Goal: Information Seeking & Learning: Check status

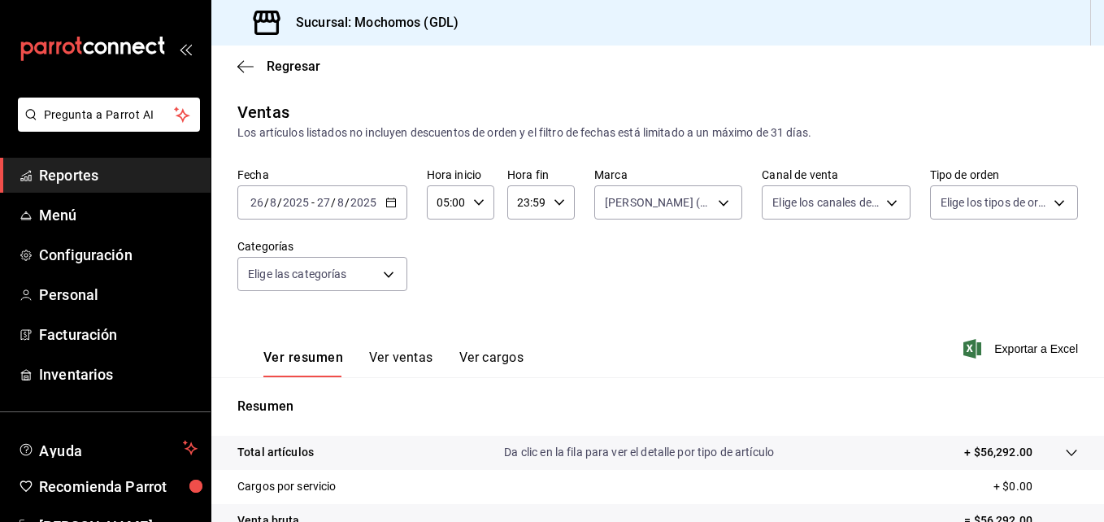
scroll to position [257, 0]
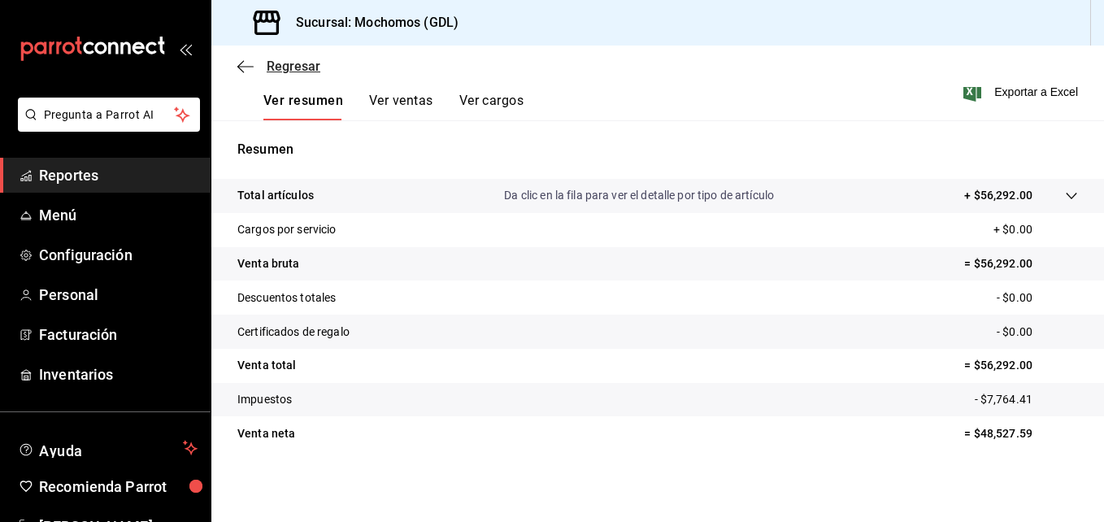
click at [239, 61] on icon "button" at bounding box center [245, 66] width 16 height 15
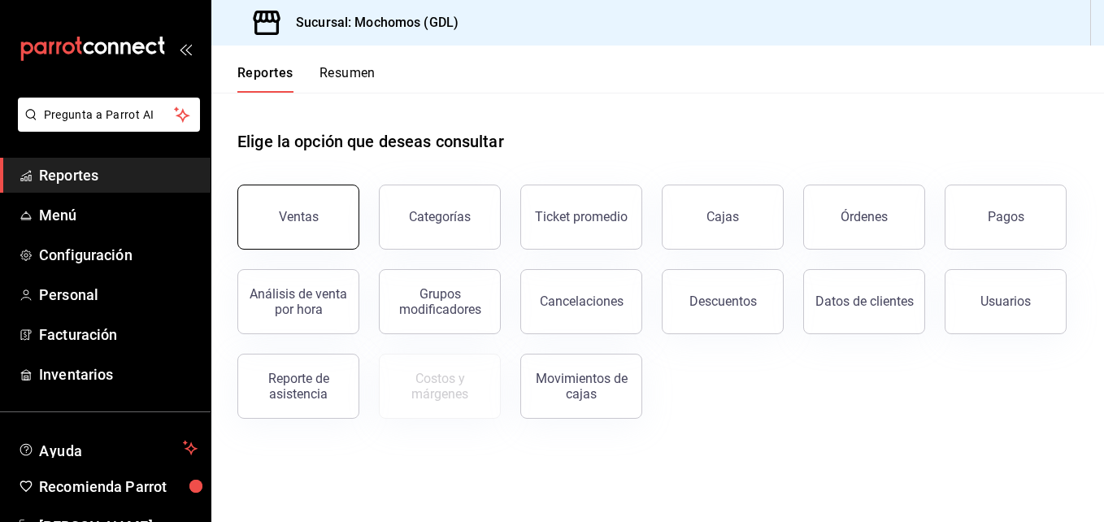
click at [333, 245] on button "Ventas" at bounding box center [298, 217] width 122 height 65
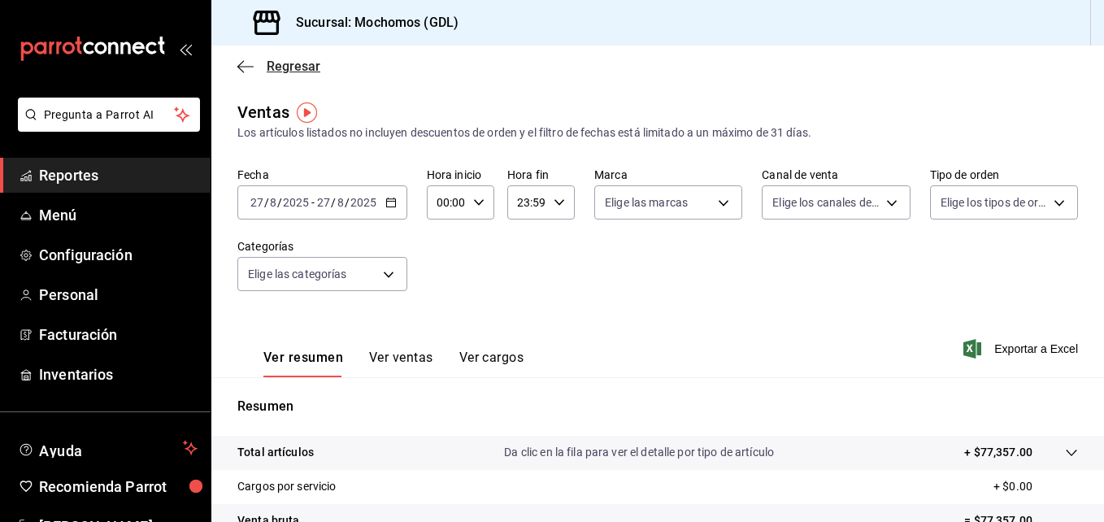
click at [237, 65] on icon "button" at bounding box center [245, 66] width 16 height 15
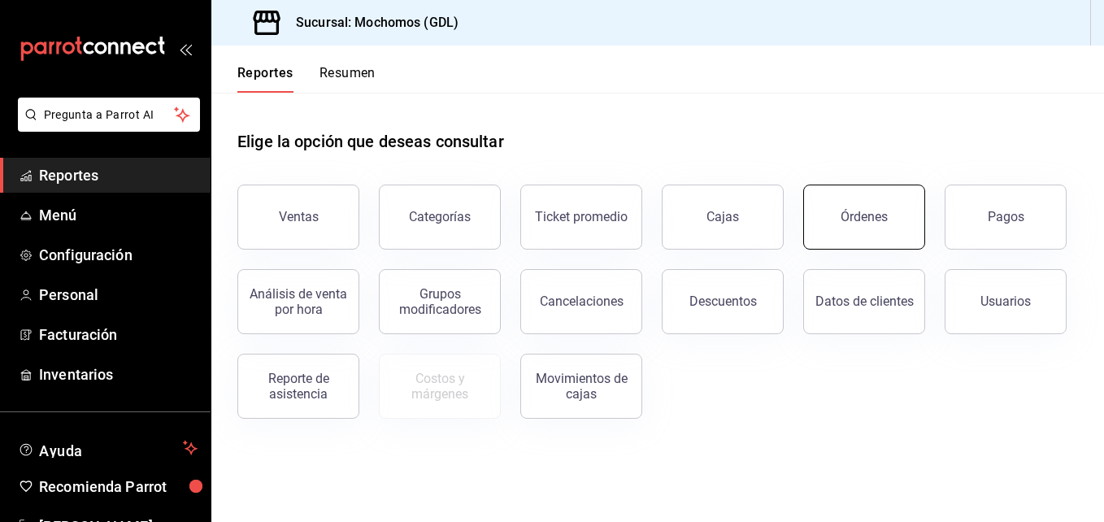
click at [870, 241] on button "Órdenes" at bounding box center [864, 217] width 122 height 65
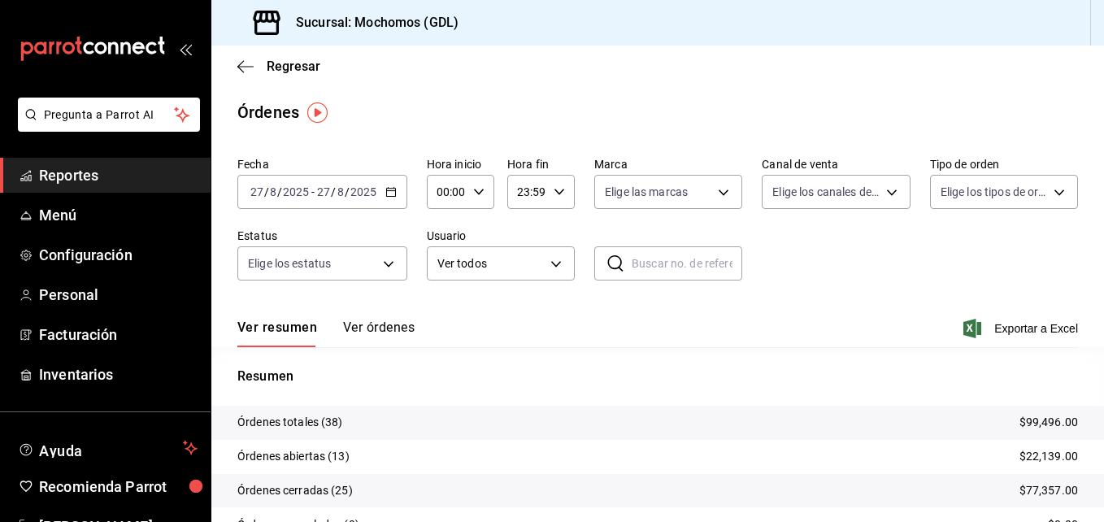
click at [483, 186] on div "00:00 Hora inicio" at bounding box center [460, 192] width 67 height 34
click at [454, 234] on button "00" at bounding box center [442, 233] width 27 height 33
click at [454, 234] on button "05" at bounding box center [442, 233] width 27 height 33
type input "05:00"
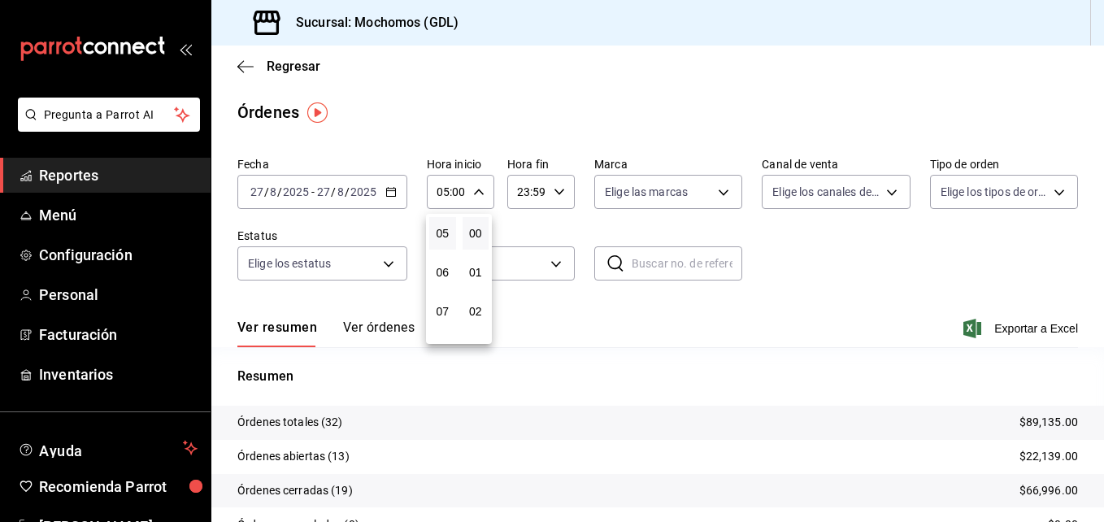
click at [620, 194] on div at bounding box center [552, 261] width 1104 height 522
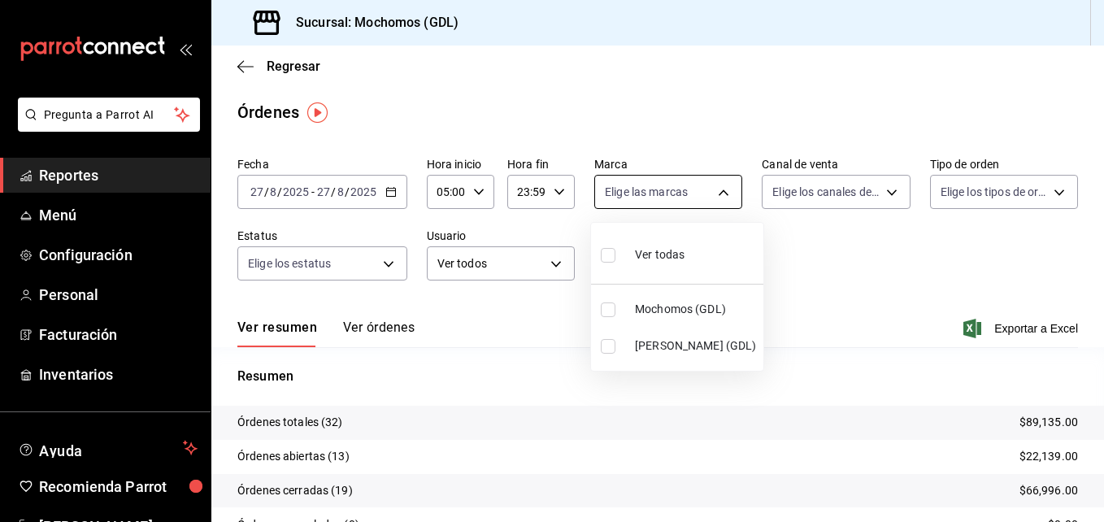
click at [722, 196] on body "Pregunta a Parrot AI Reportes Menú Configuración Personal Facturación Inventari…" at bounding box center [552, 261] width 1104 height 522
click at [607, 344] on input "checkbox" at bounding box center [608, 346] width 15 height 15
checkbox input "true"
type input "9cac9703-0c5a-4d8b-addd-5b6b571d65b9"
click at [763, 279] on div at bounding box center [552, 261] width 1104 height 522
